Goal: Transaction & Acquisition: Obtain resource

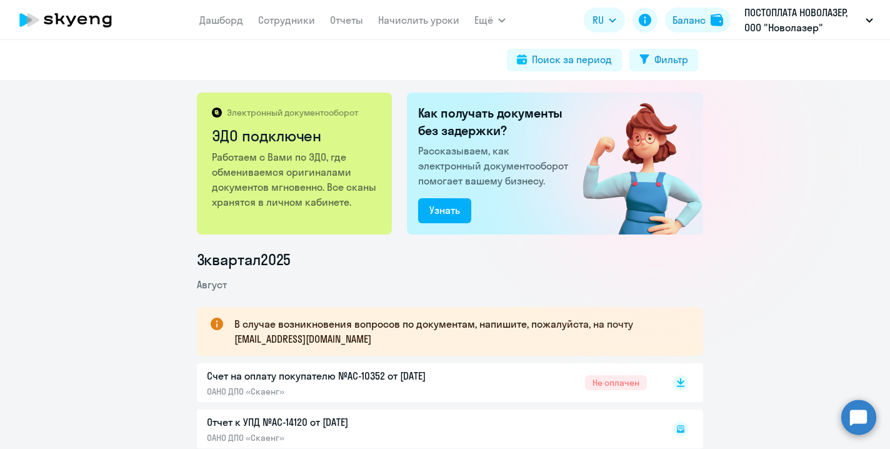
scroll to position [18, 0]
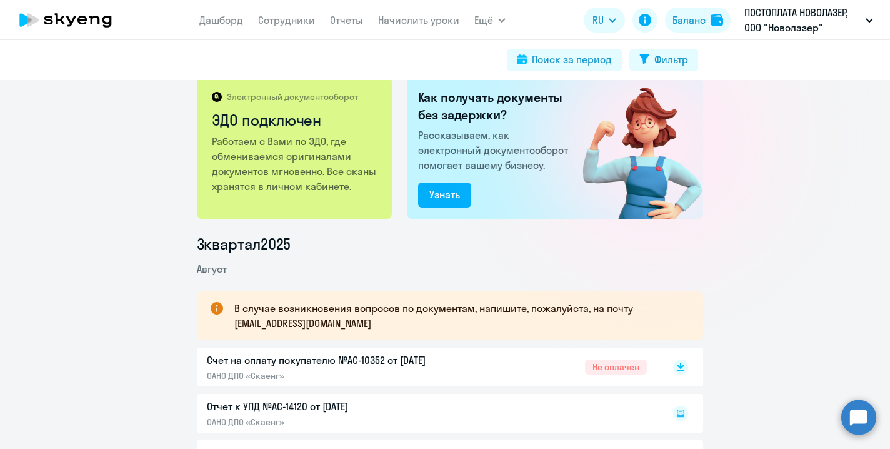
click at [341, 361] on p "Счет на оплату покупателю №AC-10352 от 14.08.2025" at bounding box center [338, 359] width 262 height 15
click at [677, 367] on icon at bounding box center [680, 364] width 7 height 6
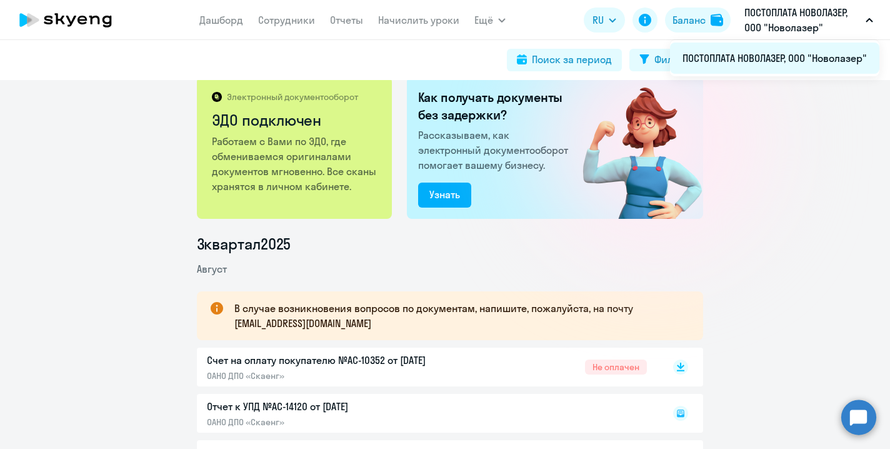
click at [799, 58] on li "ПОСТОПЛАТА НОВОЛАЗЕР, ООО "Новолазер"" at bounding box center [774, 57] width 209 height 31
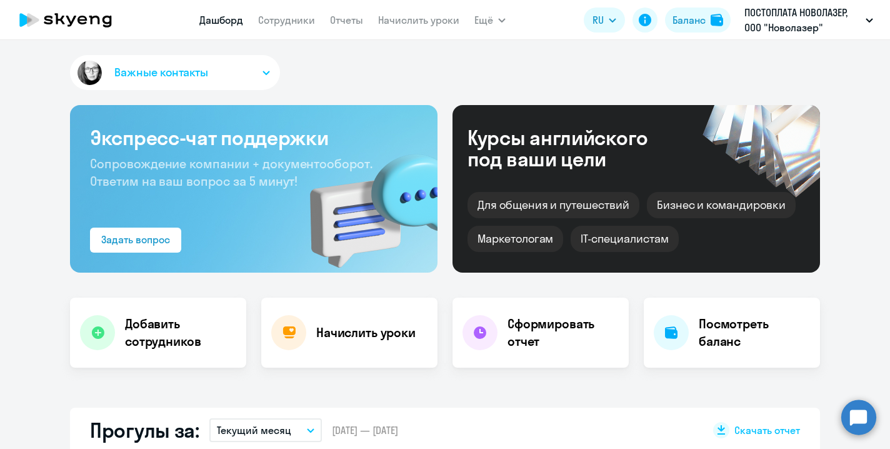
select select "30"
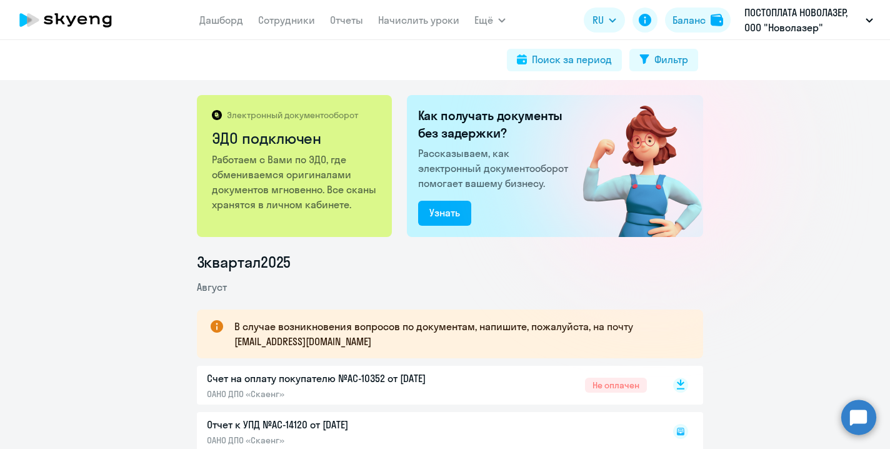
drag, startPoint x: 740, startPoint y: 90, endPoint x: 676, endPoint y: 384, distance: 300.7
click at [677, 384] on icon at bounding box center [680, 382] width 7 height 6
